Goal: Navigation & Orientation: Find specific page/section

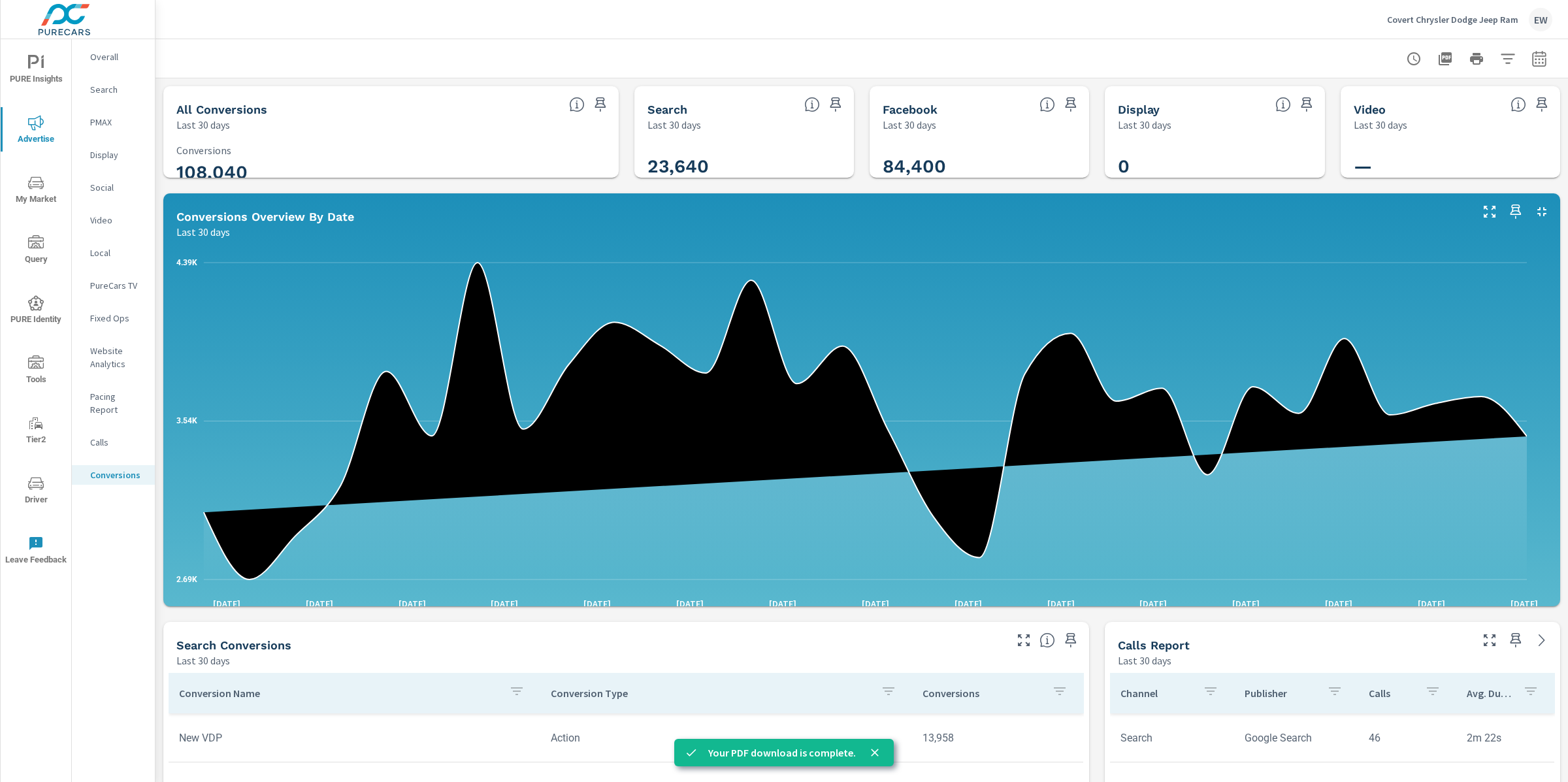
scroll to position [315, 0]
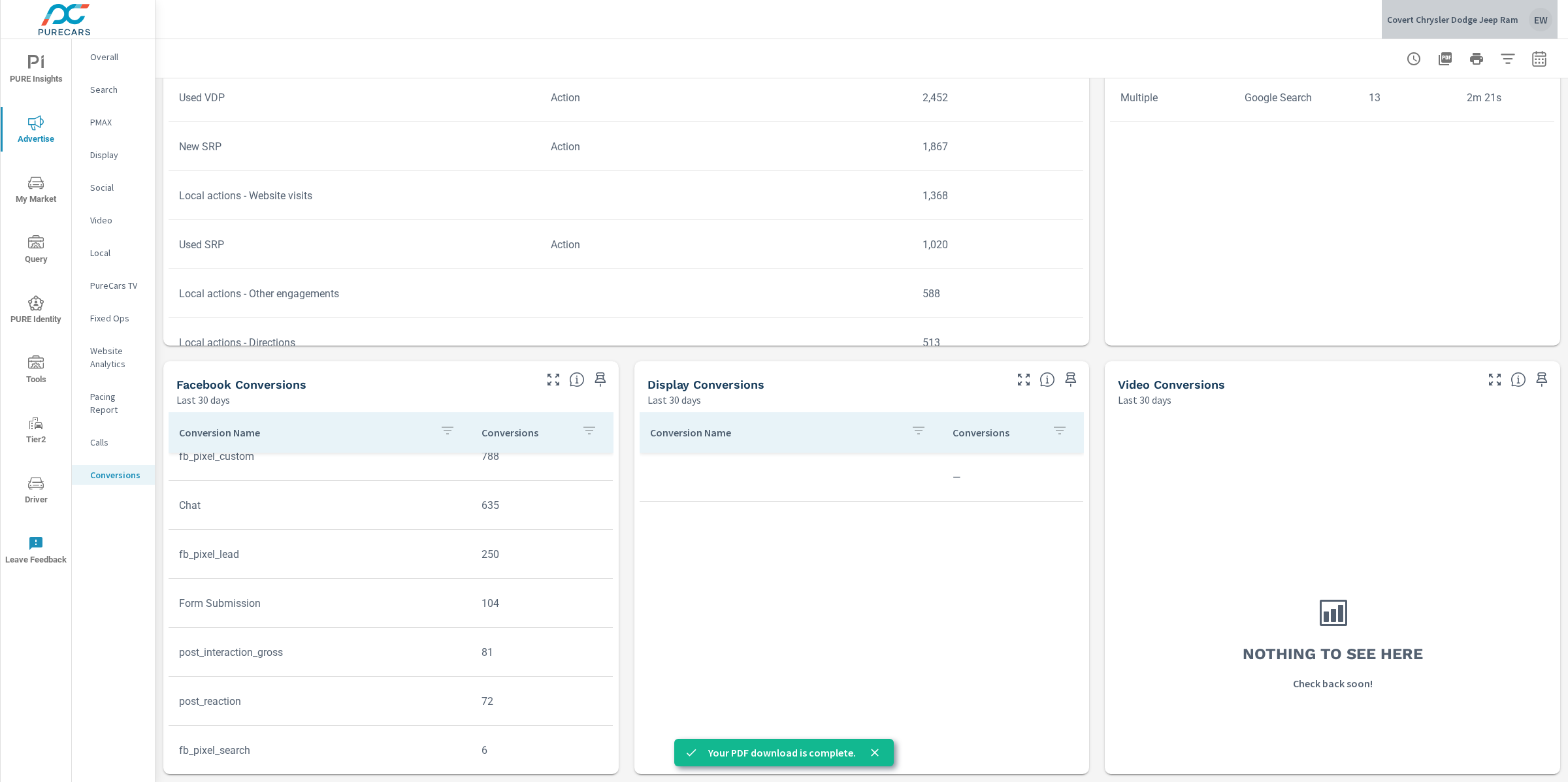
click at [1438, 18] on p "Covert Chrysler Dodge Jeep Ram" at bounding box center [1453, 19] width 132 height 12
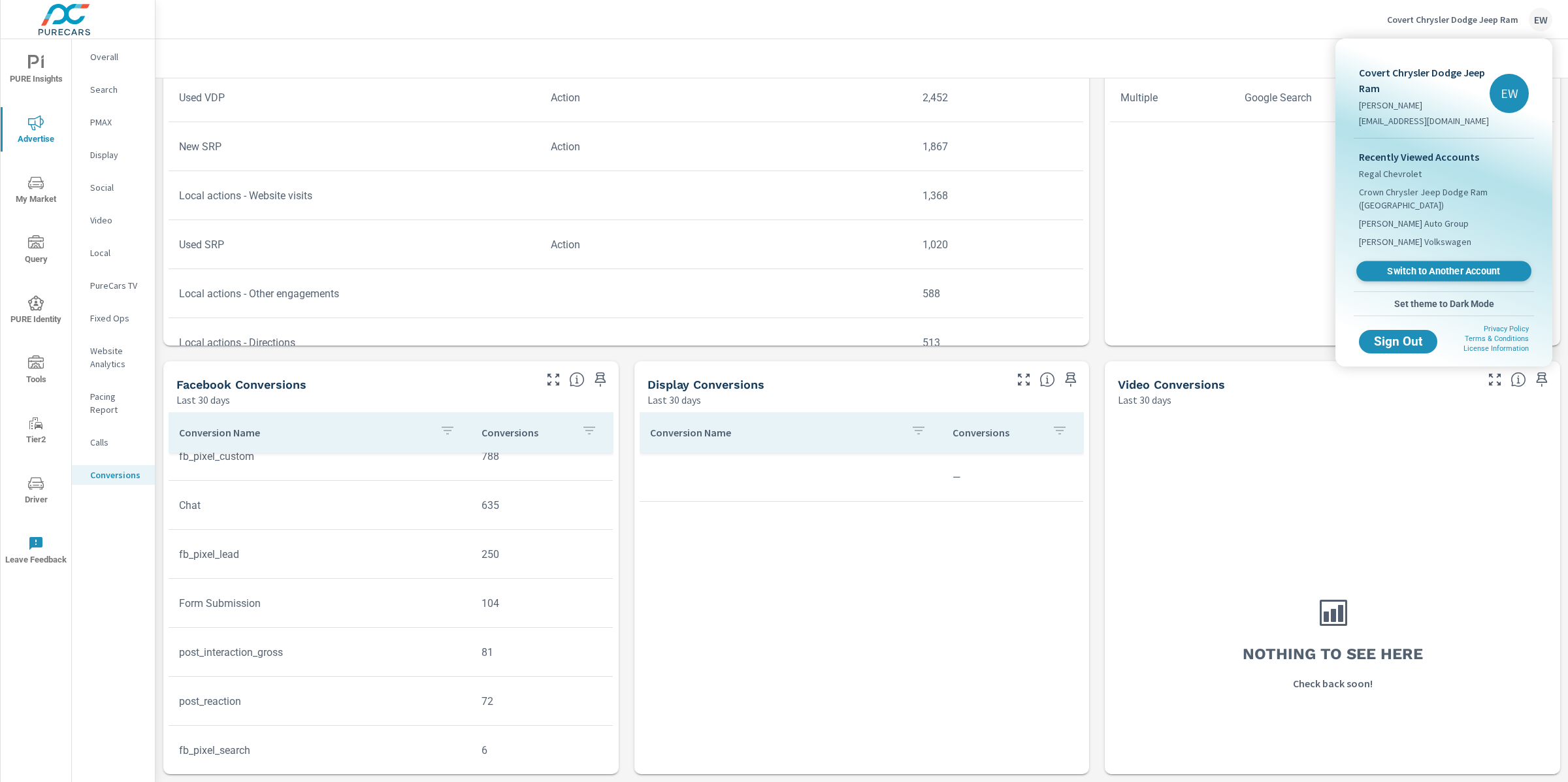
click at [1417, 278] on span "Switch to Another Account" at bounding box center [1443, 271] width 160 height 12
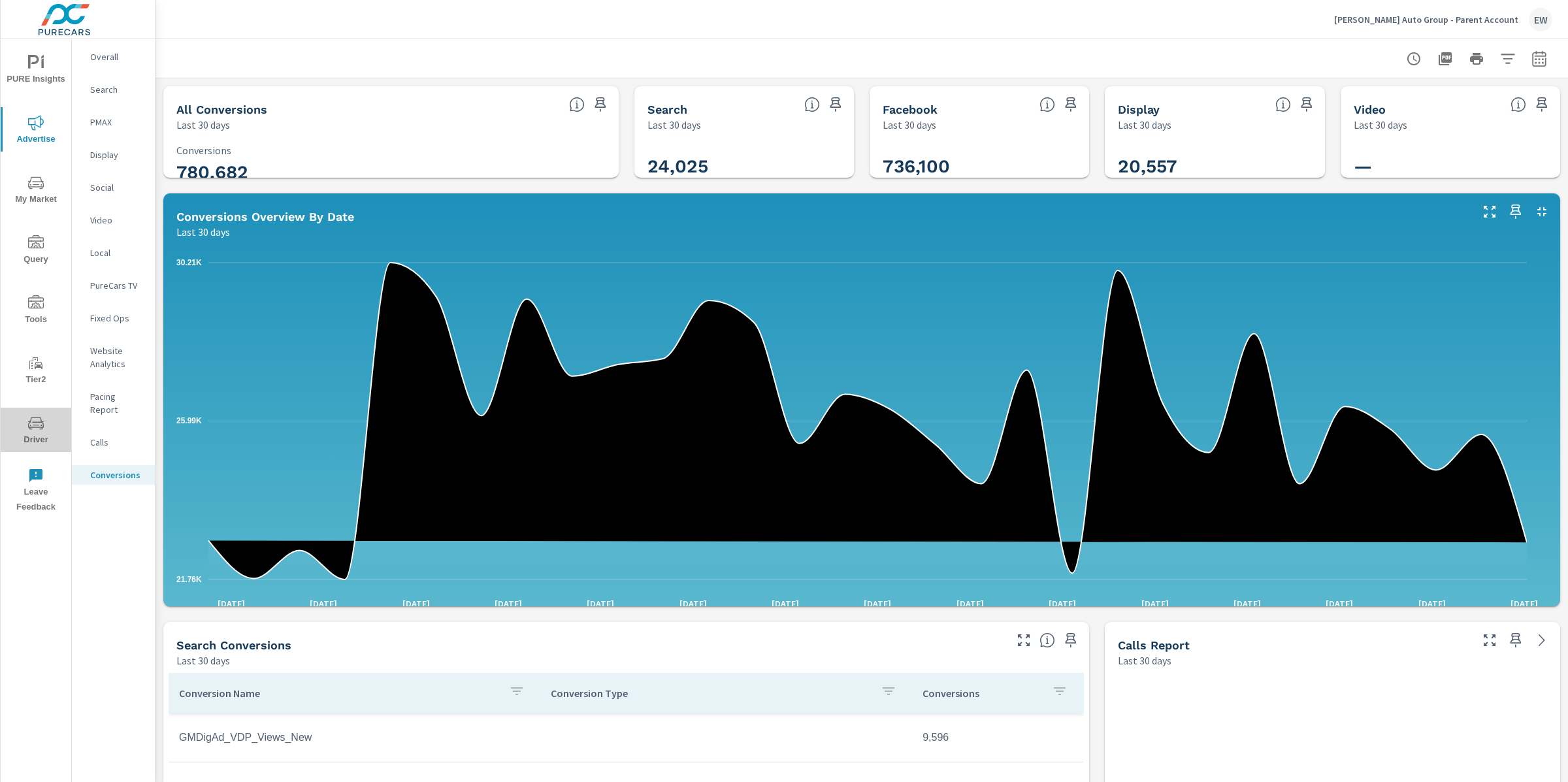
click at [33, 425] on icon "nav menu" at bounding box center [36, 425] width 7 height 1
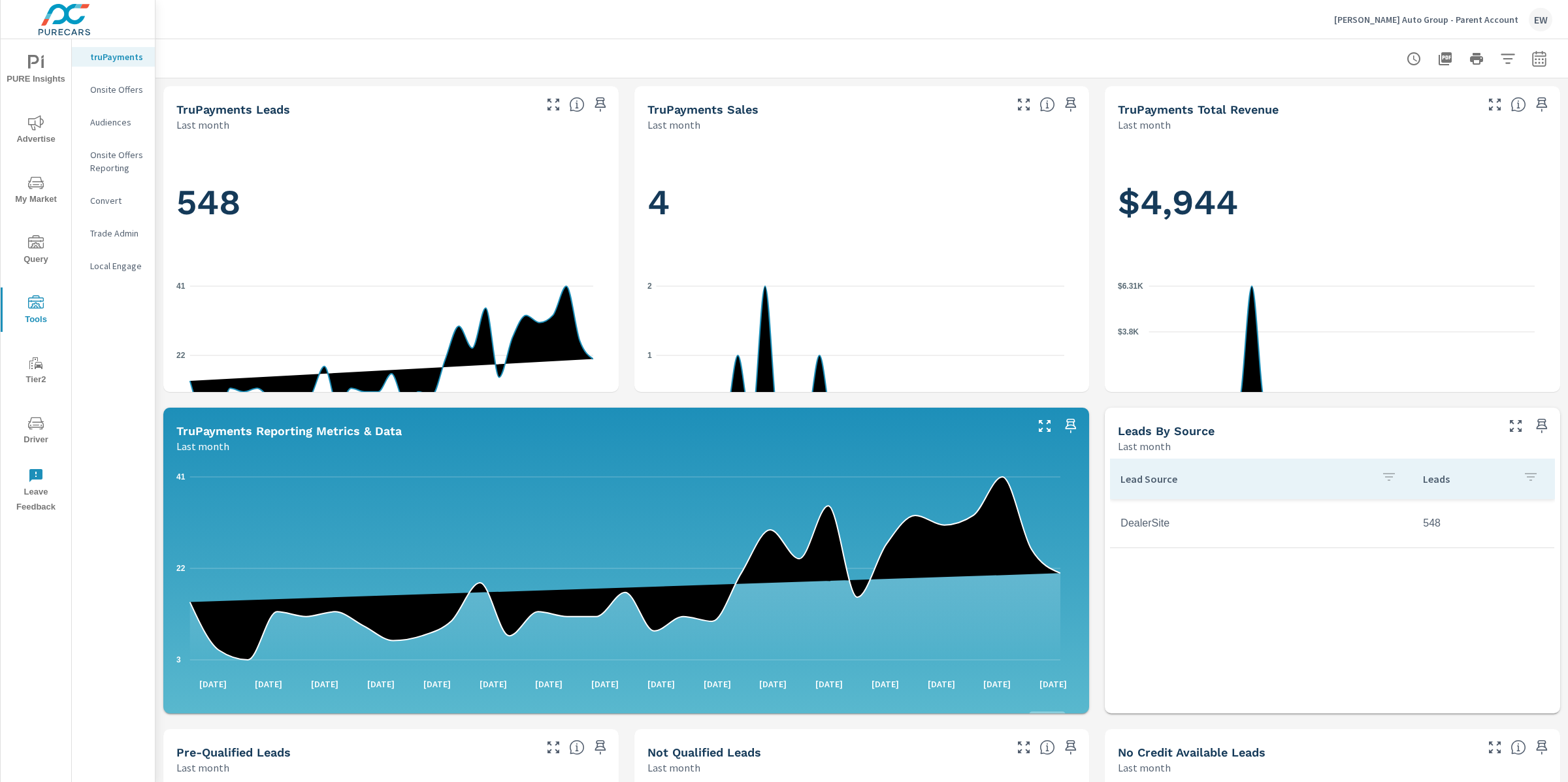
scroll to position [1, 0]
click at [1443, 19] on p "Dan Cummins Auto Group - Parent Account" at bounding box center [1426, 19] width 184 height 12
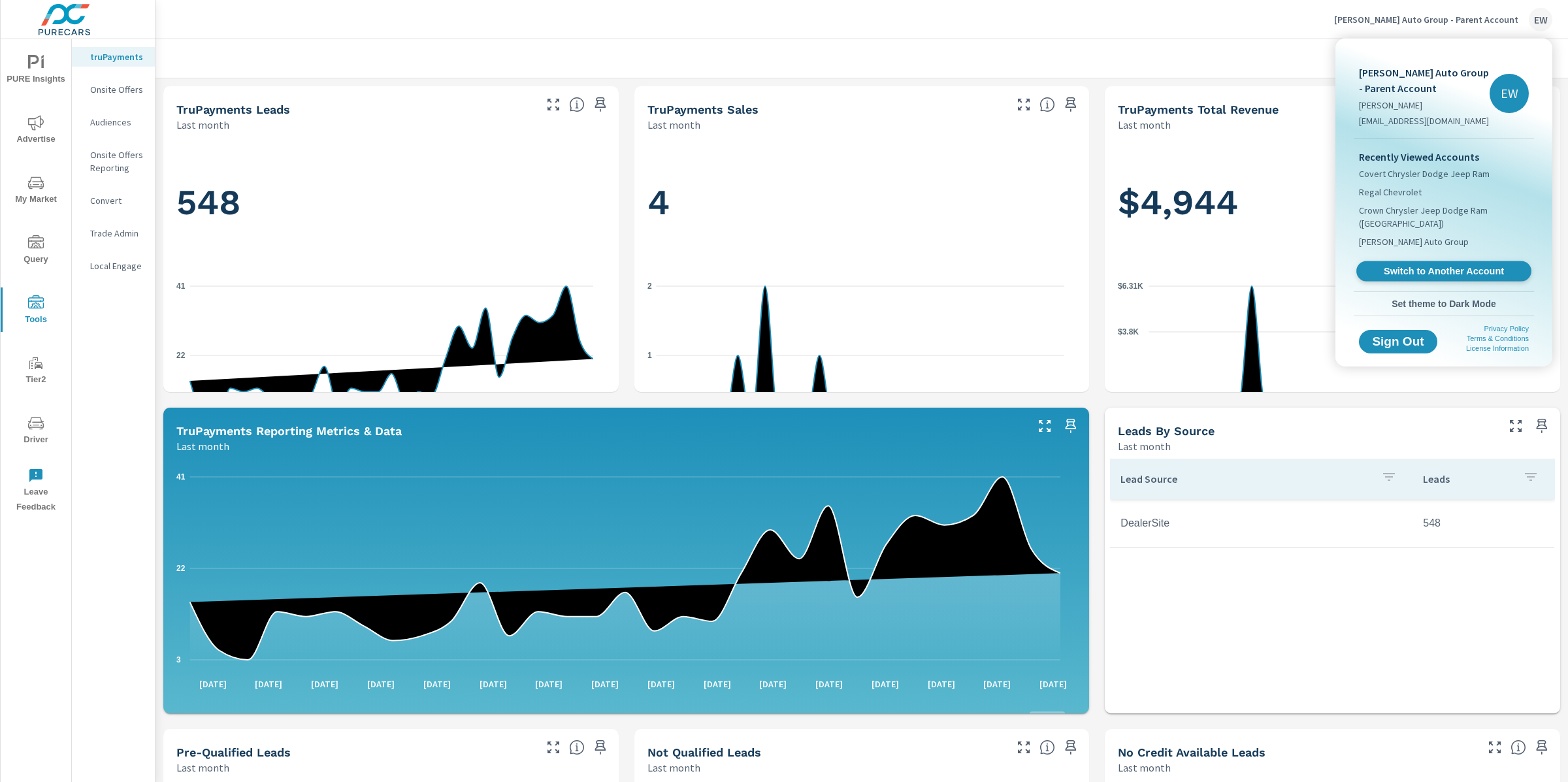
click at [1423, 278] on span "Switch to Another Account" at bounding box center [1443, 271] width 160 height 12
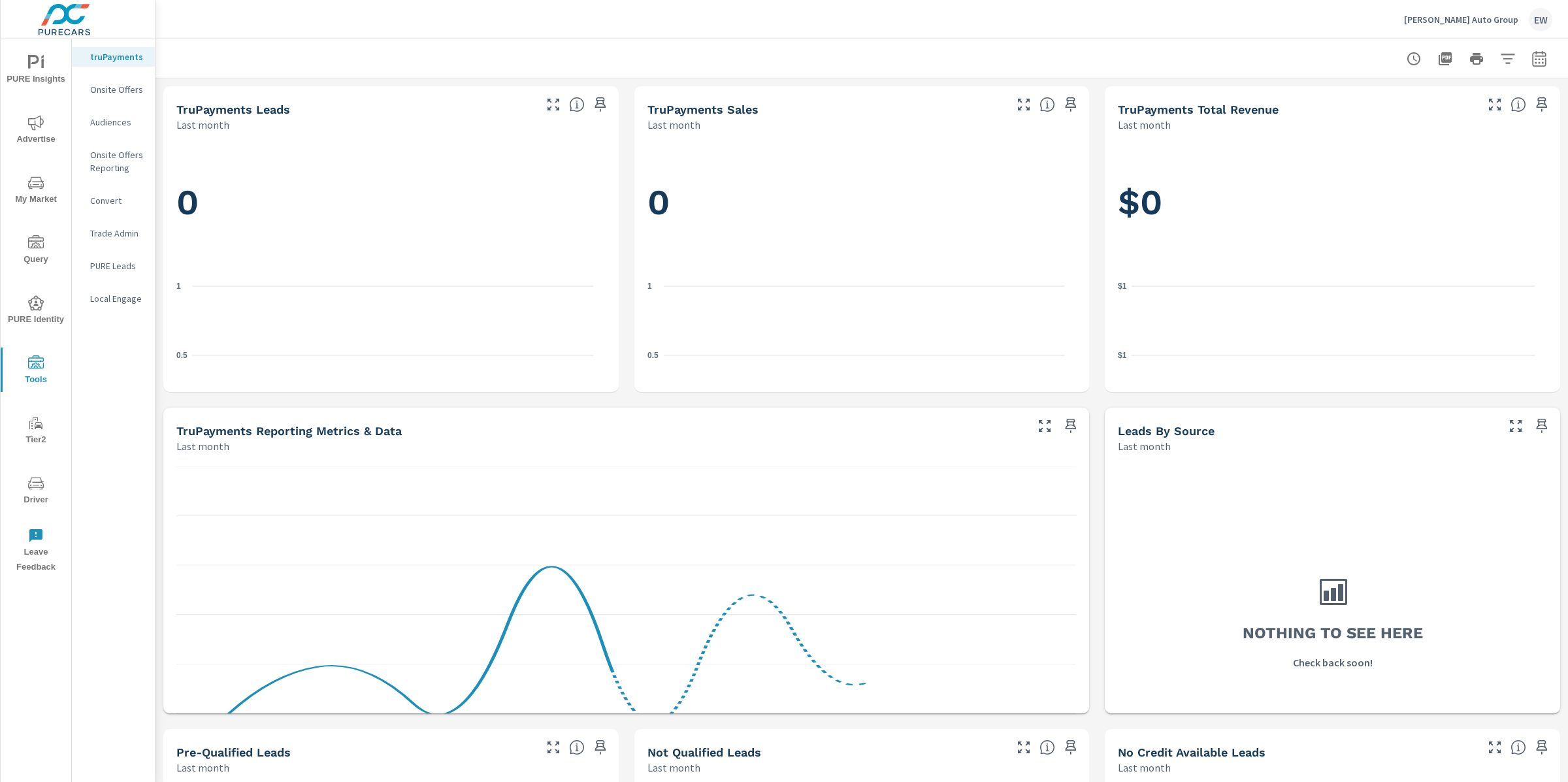
click at [36, 485] on icon "nav menu" at bounding box center [36, 485] width 7 height 1
